Goal: Communication & Community: Answer question/provide support

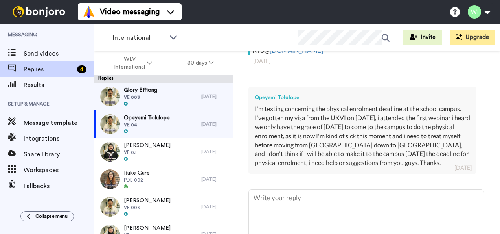
scroll to position [217, 0]
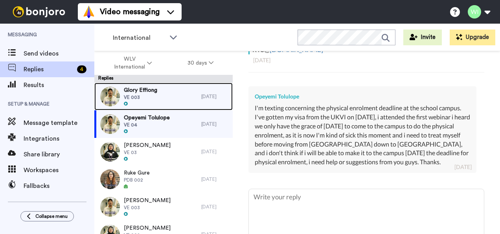
click at [171, 101] on div "Glory Effiong VE 003" at bounding box center [147, 97] width 107 height 28
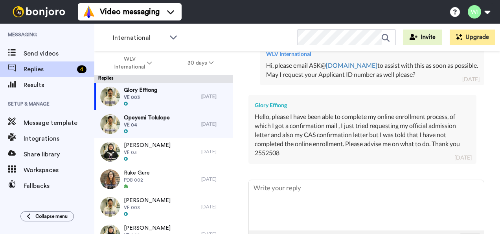
scroll to position [320, 0]
type textarea "x"
type textarea "H"
type textarea "x"
type textarea "He"
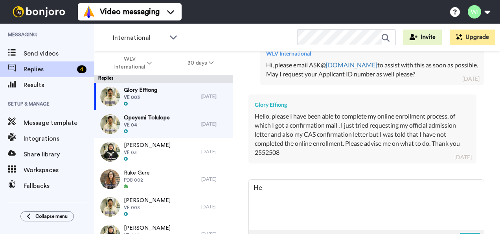
type textarea "x"
type textarea "Hel"
type textarea "x"
type textarea "Hell"
type textarea "x"
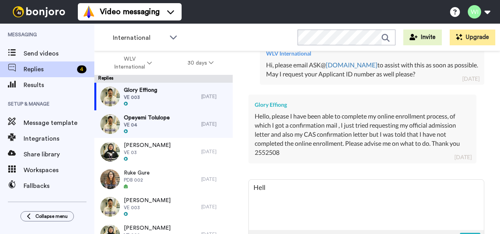
type textarea "Hello"
type textarea "x"
type textarea "Hello"
type textarea "x"
type textarea "Hello G"
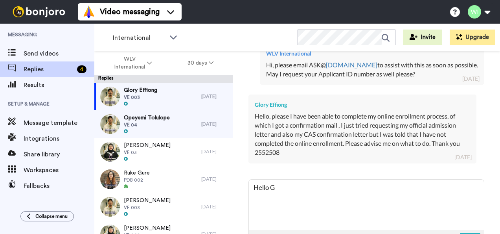
type textarea "x"
type textarea "Hello Gl"
type textarea "x"
type textarea "Hello Glo"
type textarea "x"
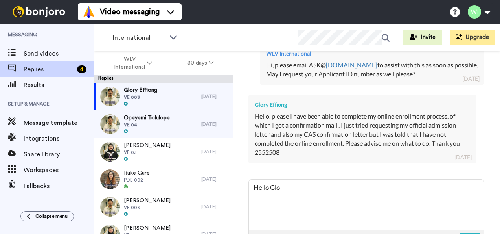
type textarea "Hello Glor"
type textarea "x"
type textarea "Hello Glory"
type textarea "x"
type textarea "Hello Glory,"
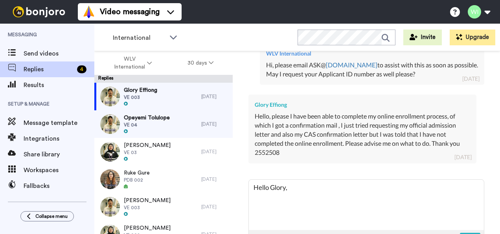
type textarea "x"
type textarea "Hello Glory,"
type textarea "x"
type textarea "Hello Glory, p"
type textarea "x"
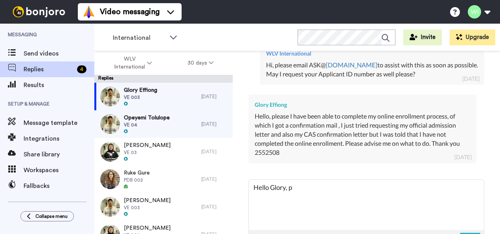
type textarea "Hello Glory, pl"
type textarea "x"
type textarea "Hello Glory, ple"
type textarea "x"
type textarea "Hello Glory, plea"
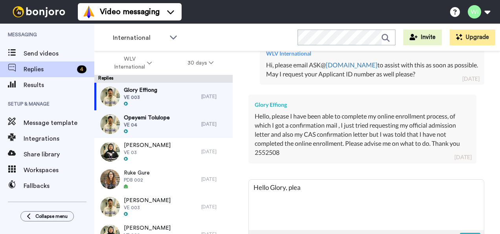
type textarea "x"
type textarea "Hello Glory, pleas"
type textarea "x"
type textarea "Hello Glory, please"
type textarea "x"
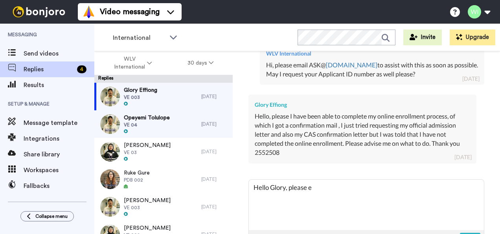
type textarea "Hello Glory, please em"
type textarea "x"
type textarea "Hello Glory, please ema"
type textarea "x"
type textarea "Hello Glory, please emai"
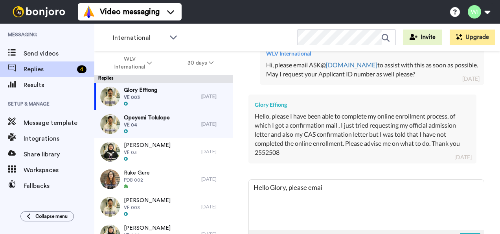
type textarea "x"
type textarea "Hello Glory, please email"
type textarea "x"
type textarea "Hello Glory, please email"
type textarea "x"
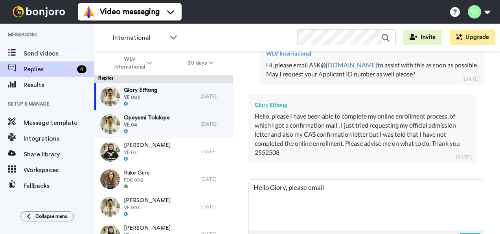
type textarea "Hello Glory, please email C"
type textarea "x"
type textarea "Hello Glory, please email CA"
type textarea "x"
type textarea "Hello Glory, please email CAS"
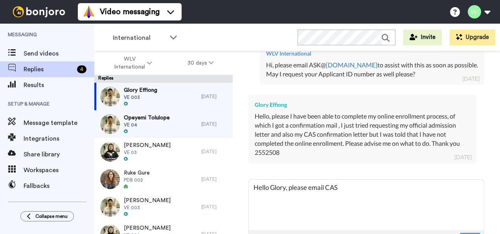
type textarea "x"
type textarea "Hello Glory, please email CASR"
type textarea "x"
type textarea "Hello Glory, please email CASRe"
type textarea "x"
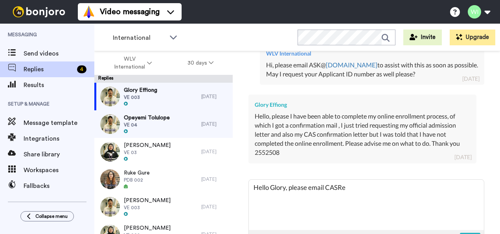
type textarea "Hello Glory, please email CASReq"
type textarea "x"
type textarea "Hello Glory, please email CASRequ"
type textarea "x"
type textarea "Hello Glory, please email CASReque"
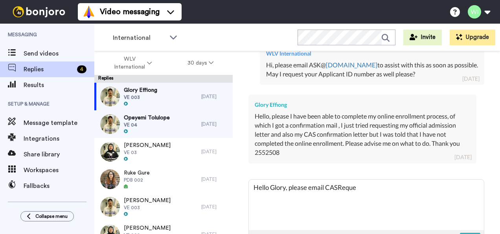
type textarea "x"
type textarea "Hello Glory, please email CASReques"
type textarea "x"
type textarea "Hello Glory, please email CASRequest"
type textarea "x"
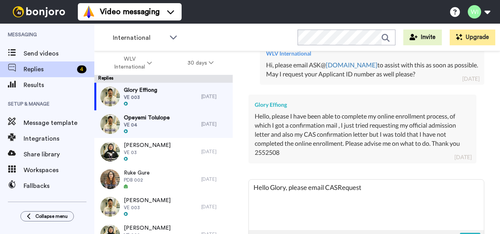
type textarea "Hello Glory, please email CASRequests"
type textarea "x"
type textarea "Hello Glory, please email CASRequests@"
type textarea "x"
type textarea "Hello Glory, please email CASRequests@w"
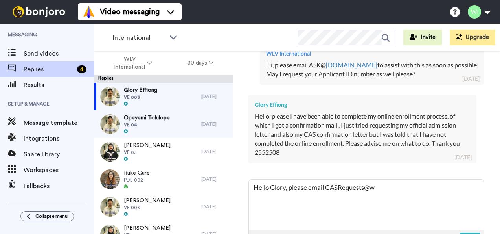
type textarea "x"
type textarea "Hello Glory, please email CASRequests@wl"
type textarea "x"
type textarea "Hello Glory, please email CASRequests@wlv"
type textarea "x"
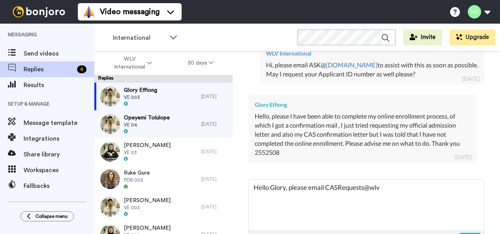
type textarea "Hello Glory, please email CASRequests@wlv."
type textarea "x"
type textarea "Hello Glory, please email CASRequests@wlv.a"
type textarea "x"
type textarea "Hello Glory, please email [EMAIL_ADDRESS][DOMAIN_NAME]"
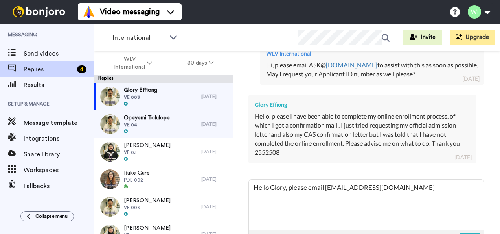
type textarea "x"
type textarea "Hello Glory, please email [EMAIL_ADDRESS][DOMAIN_NAME]."
type textarea "x"
type textarea "Hello Glory, please email CASRequests@wlv.ac.u"
type textarea "x"
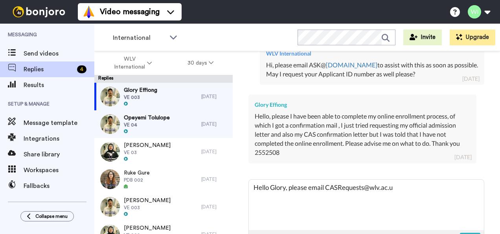
type textarea "Hello Glory, please email [EMAIL_ADDRESS][DOMAIN_NAME]"
type textarea "x"
type textarea "Hello Glory, please email [EMAIL_ADDRESS][DOMAIN_NAME]"
type textarea "x"
type textarea "Hello Glory, please email [EMAIL_ADDRESS][DOMAIN_NAME] t"
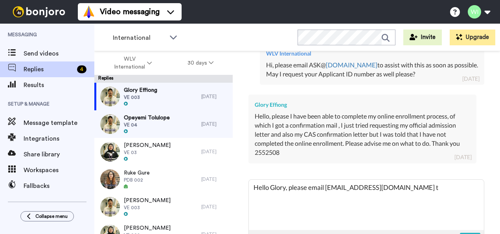
type textarea "x"
type textarea "Hello Glory, please email [EMAIL_ADDRESS][DOMAIN_NAME] to"
type textarea "x"
type textarea "Hello Glory, please email [EMAIL_ADDRESS][DOMAIN_NAME] to"
type textarea "x"
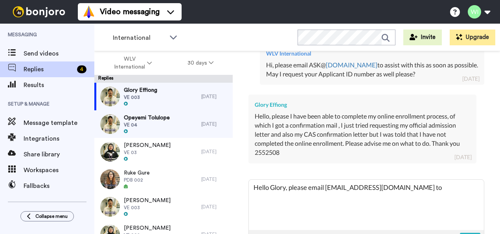
type textarea "Hello Glory, please email [EMAIL_ADDRESS][DOMAIN_NAME] to a"
type textarea "x"
type textarea "Hello Glory, please email [EMAIL_ADDRESS][DOMAIN_NAME] to as"
type textarea "x"
type textarea "Hello Glory, please email [EMAIL_ADDRESS][DOMAIN_NAME] to ass"
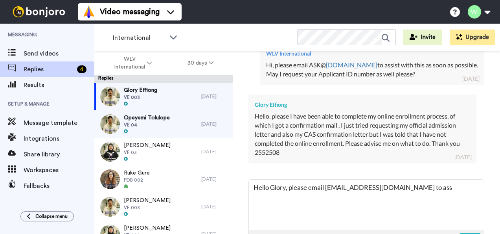
type textarea "x"
type textarea "Hello Glory, please email [EMAIL_ADDRESS][DOMAIN_NAME] to assi"
type textarea "x"
type textarea "Hello Glory, please email [EMAIL_ADDRESS][DOMAIN_NAME] to assis"
type textarea "x"
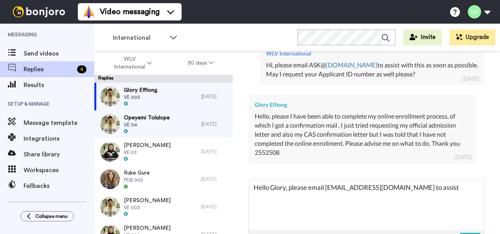
type textarea "Hello Glory, please email [EMAIL_ADDRESS][DOMAIN_NAME] to assist"
type textarea "x"
type textarea "Hello Glory, please email [EMAIL_ADDRESS][DOMAIN_NAME] to assist yo"
type textarea "x"
type textarea "Hello Glory, please email [EMAIL_ADDRESS][DOMAIN_NAME] to assist you"
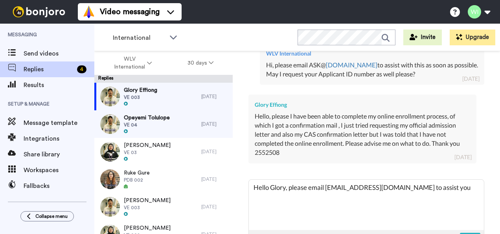
type textarea "x"
type textarea "Hello Glory, please email [EMAIL_ADDRESS][DOMAIN_NAME] to assist you"
type textarea "x"
type textarea "Hello Glory, please email [EMAIL_ADDRESS][DOMAIN_NAME] to assist you f"
type textarea "x"
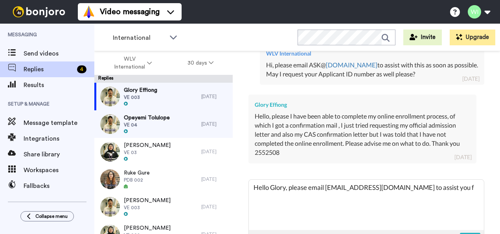
type textarea "Hello Glory, please email [EMAIL_ADDRESS][DOMAIN_NAME] to assist you fu"
type textarea "x"
type textarea "Hello Glory, please email [EMAIL_ADDRESS][DOMAIN_NAME] to assist you fur"
type textarea "x"
type textarea "Hello Glory, please email [EMAIL_ADDRESS][DOMAIN_NAME] to assist you furt"
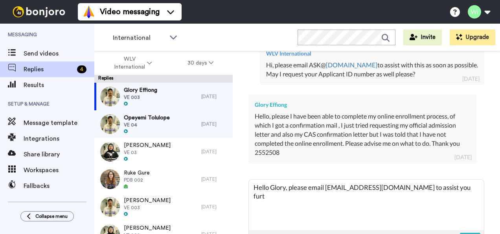
type textarea "x"
type textarea "Hello Glory, please email [EMAIL_ADDRESS][DOMAIN_NAME] to assist you furth"
type textarea "x"
type textarea "Hello Glory, please email [EMAIL_ADDRESS][DOMAIN_NAME] to assist you furthe"
type textarea "x"
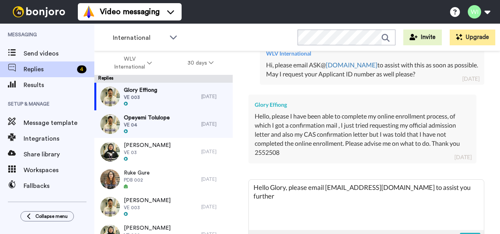
type textarea "Hello Glory, please email [EMAIL_ADDRESS][DOMAIN_NAME] to assist you further"
type textarea "x"
type textarea "Hello Glory, please email [EMAIL_ADDRESS][DOMAIN_NAME] to assist you further w"
type textarea "x"
type textarea "Hello Glory, please email [EMAIL_ADDRESS][DOMAIN_NAME] to assist you further wi"
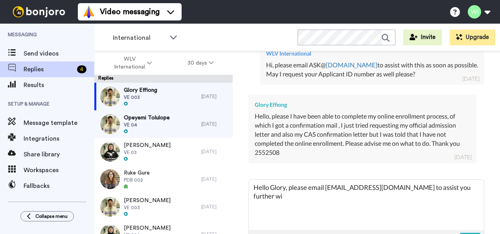
type textarea "x"
type textarea "Hello Glory, please email [EMAIL_ADDRESS][DOMAIN_NAME] to assist you further wit"
type textarea "x"
type textarea "Hello Glory, please email [EMAIL_ADDRESS][DOMAIN_NAME] to assist you further wi…"
type textarea "x"
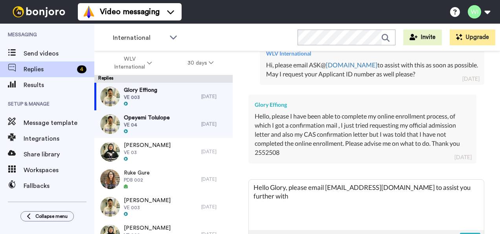
type textarea "Hello Glory, please email [EMAIL_ADDRESS][DOMAIN_NAME] to assist you further wi…"
type textarea "x"
type textarea "Hello Glory, please email [EMAIL_ADDRESS][DOMAIN_NAME] to assist you further wi…"
type textarea "x"
type textarea "Hello Glory, please email [EMAIL_ADDRESS][DOMAIN_NAME] to assist you further wi…"
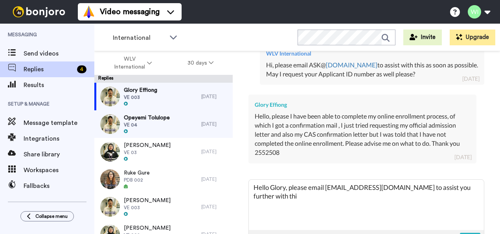
type textarea "x"
type textarea "Hello Glory, please email [EMAIL_ADDRESS][DOMAIN_NAME] to assist you further wi…"
type textarea "x"
type textarea "Hello Glory, please email [EMAIL_ADDRESS][DOMAIN_NAME] to assist you further wi…"
type textarea "x"
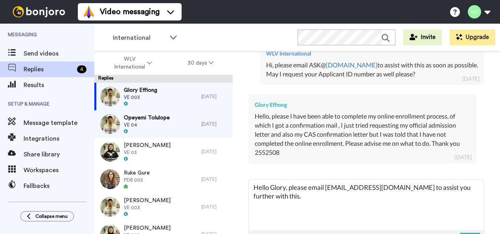
scroll to position [353, 0]
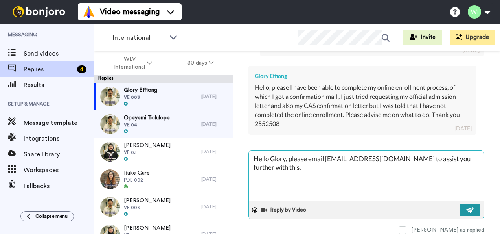
type textarea "Hello Glory, please email [EMAIL_ADDRESS][DOMAIN_NAME] to assist you further wi…"
click at [466, 206] on img at bounding box center [470, 209] width 9 height 6
type textarea "x"
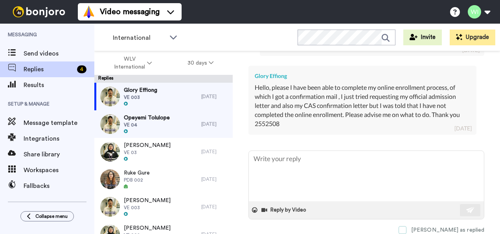
click at [407, 226] on span at bounding box center [403, 230] width 8 height 8
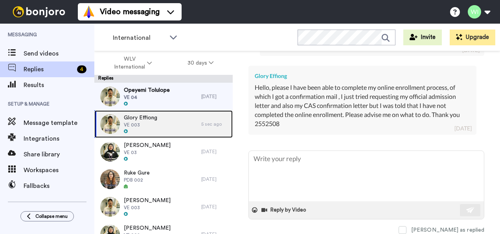
click at [166, 119] on div "Glory Effiong VE 003" at bounding box center [147, 124] width 107 height 28
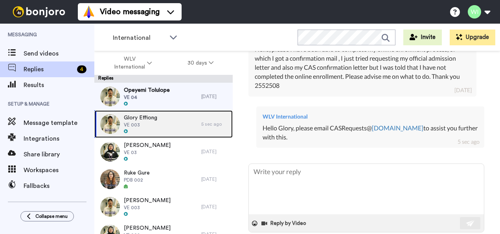
scroll to position [387, 0]
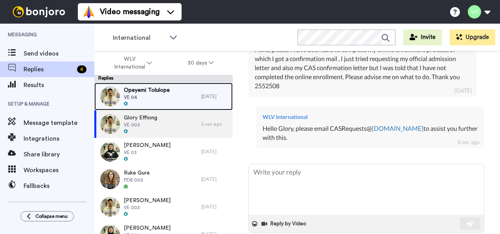
click at [176, 89] on div "Opeyemi Tolulope VE 04" at bounding box center [147, 97] width 107 height 28
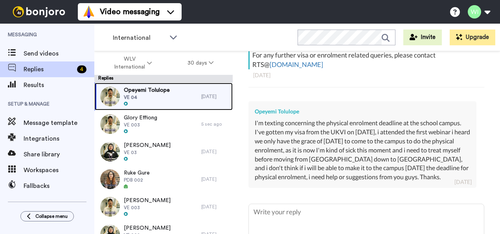
scroll to position [268, 0]
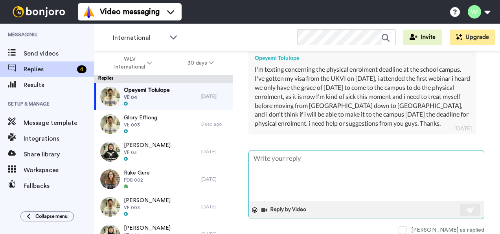
click at [327, 167] on textarea at bounding box center [366, 175] width 235 height 50
type textarea "x"
type textarea "H"
type textarea "x"
type textarea "He"
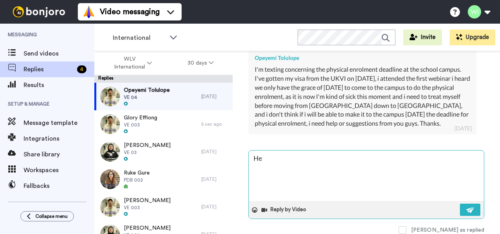
type textarea "x"
type textarea "Hel"
type textarea "x"
type textarea "Hell"
type textarea "x"
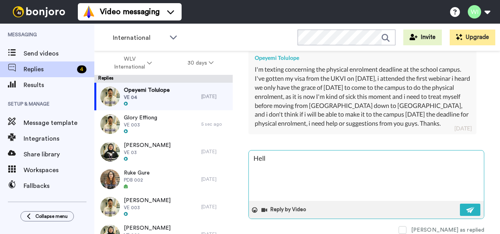
type textarea "Hello"
type textarea "x"
type textarea "Hello,"
type textarea "x"
type textarea "Hello,"
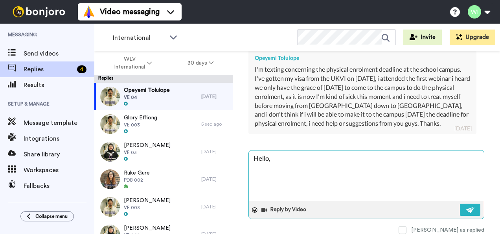
type textarea "x"
type textarea "Hello, s"
type textarea "x"
type textarea "Hello, so"
type textarea "x"
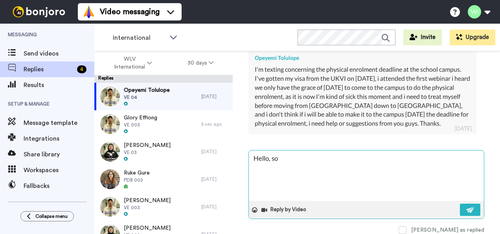
type textarea "Hello, so"
type textarea "x"
type textarea "Hello, so s"
type textarea "x"
type textarea "Hello, so so"
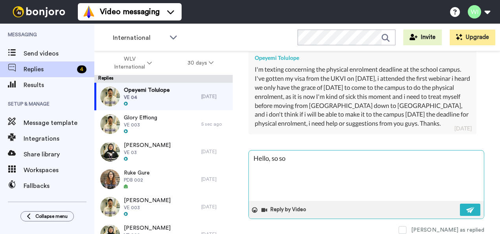
type textarea "x"
type textarea "Hello, so sor"
type textarea "x"
type textarea "Hello, so sorr"
type textarea "x"
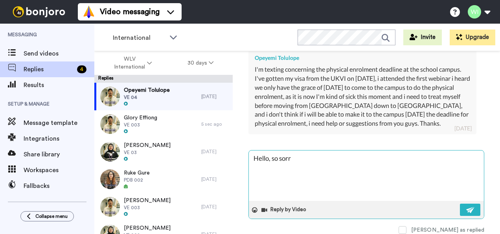
type textarea "Hello, so sorry"
type textarea "x"
type textarea "Hello, so sorry"
type textarea "x"
type textarea "Hello, so sorry t"
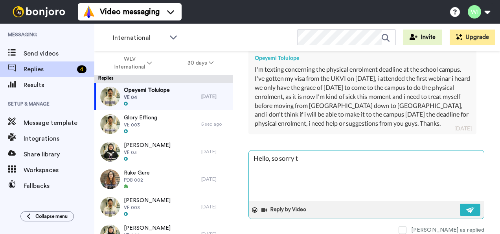
type textarea "x"
type textarea "Hello, so sorry to"
type textarea "x"
type textarea "Hello, so sorry to"
type textarea "x"
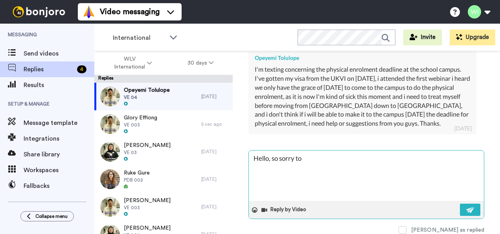
type textarea "Hello, so sorry to h"
type textarea "x"
type textarea "Hello, so sorry to he"
type textarea "x"
type textarea "Hello, so sorry to hea"
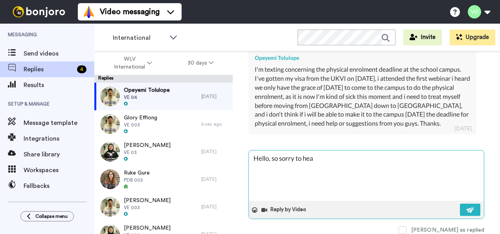
type textarea "x"
type textarea "Hello, so sorry to hear"
type textarea "x"
type textarea "Hello, so sorry to hear"
click at [328, 154] on textarea "Hello, so sorry to hear that. What is your student number please?" at bounding box center [366, 175] width 235 height 50
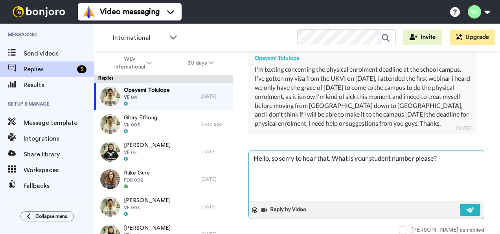
click at [329, 154] on textarea "Hello, so sorry to hear that. What is your student number please?" at bounding box center [366, 175] width 235 height 50
click at [446, 154] on textarea "Hello, so sorry to hear that you are unwell, I hope you get well soon. What is …" at bounding box center [366, 175] width 235 height 50
click at [276, 160] on textarea "Hello, so sorry to hear that you are unwell, I hope you get well soon. What is …" at bounding box center [366, 175] width 235 height 50
click at [322, 163] on textarea "Hello, so sorry to hear that you are unwell, I hope you get well soon. May I ha…" at bounding box center [366, 175] width 235 height 50
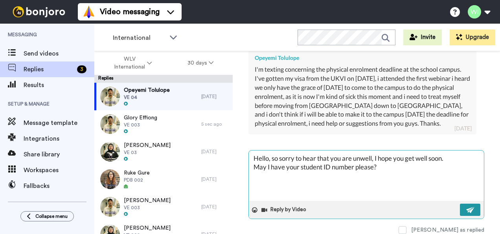
click at [470, 206] on button at bounding box center [470, 209] width 20 height 12
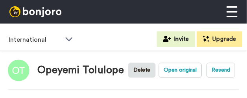
scroll to position [186, 0]
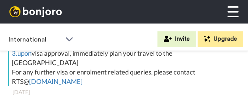
click at [187, 77] on div "Hi [PERSON_NAME], Congratulations on receiving your CAS Your next steps are as …" at bounding box center [125, 44] width 226 height 85
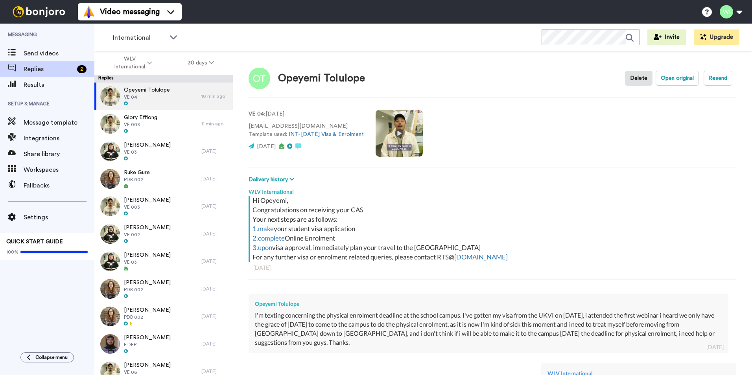
scroll to position [129, 0]
